Goal: Task Accomplishment & Management: Manage account settings

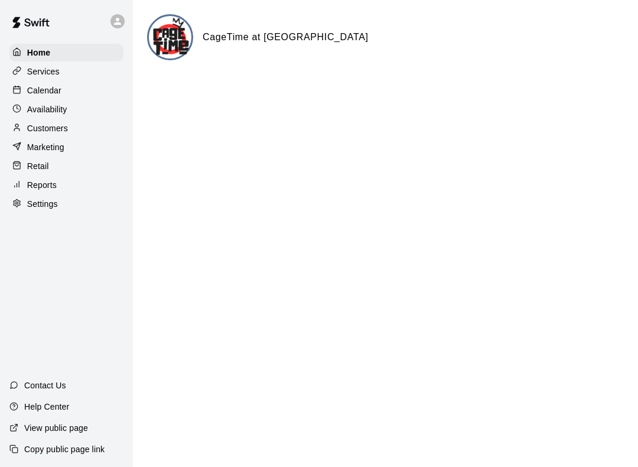
click at [33, 93] on p "Calendar" at bounding box center [44, 91] width 34 height 12
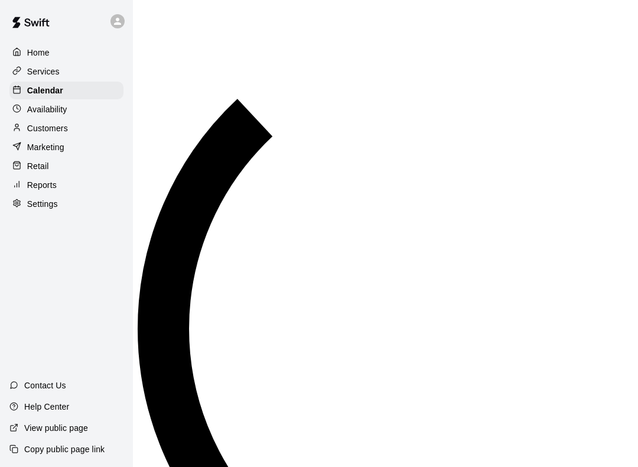
scroll to position [686, 0]
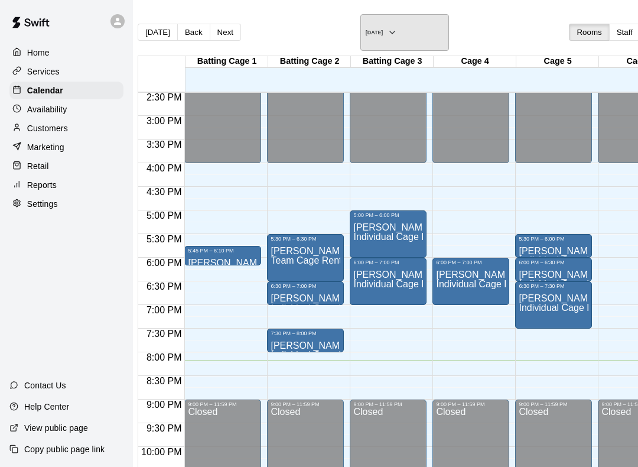
click at [367, 31] on h6 "[DATE]" at bounding box center [375, 33] width 18 height 6
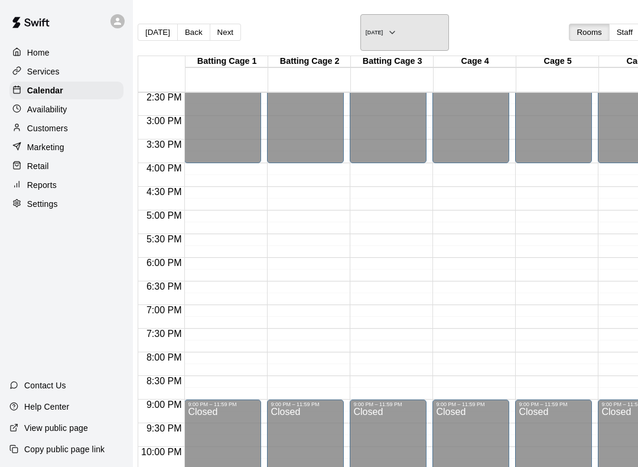
click at [374, 30] on h6 "[DATE]" at bounding box center [375, 33] width 18 height 6
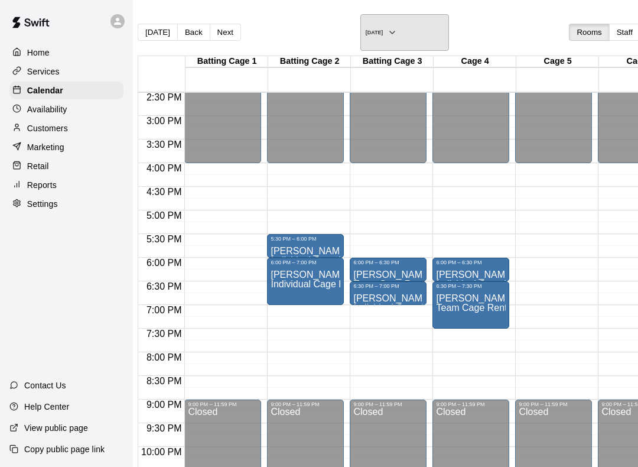
click at [372, 30] on h6 "[DATE]" at bounding box center [375, 33] width 18 height 6
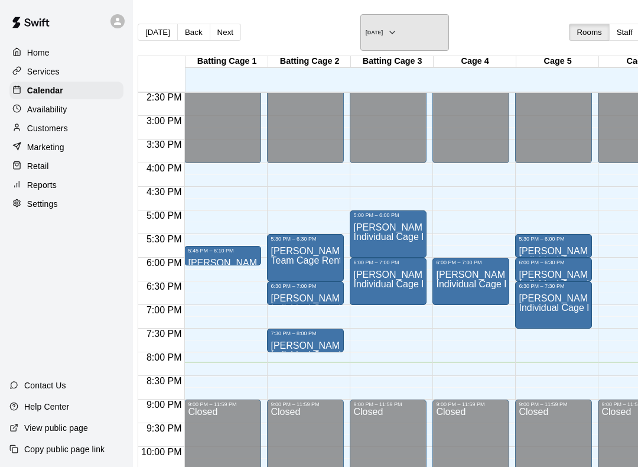
click at [369, 30] on h6 "[DATE]" at bounding box center [375, 33] width 18 height 6
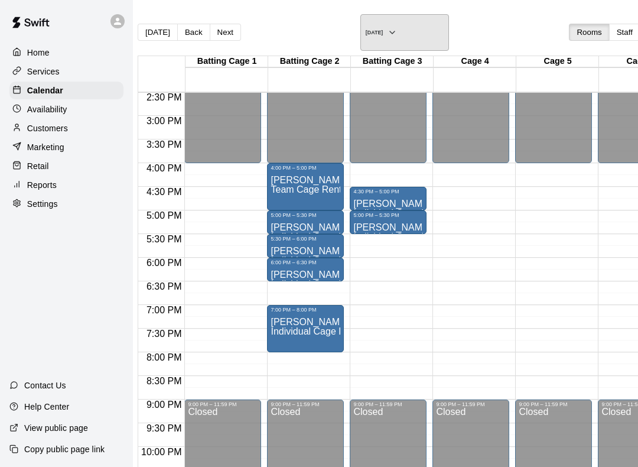
click at [374, 24] on button "[DATE]" at bounding box center [405, 32] width 89 height 37
